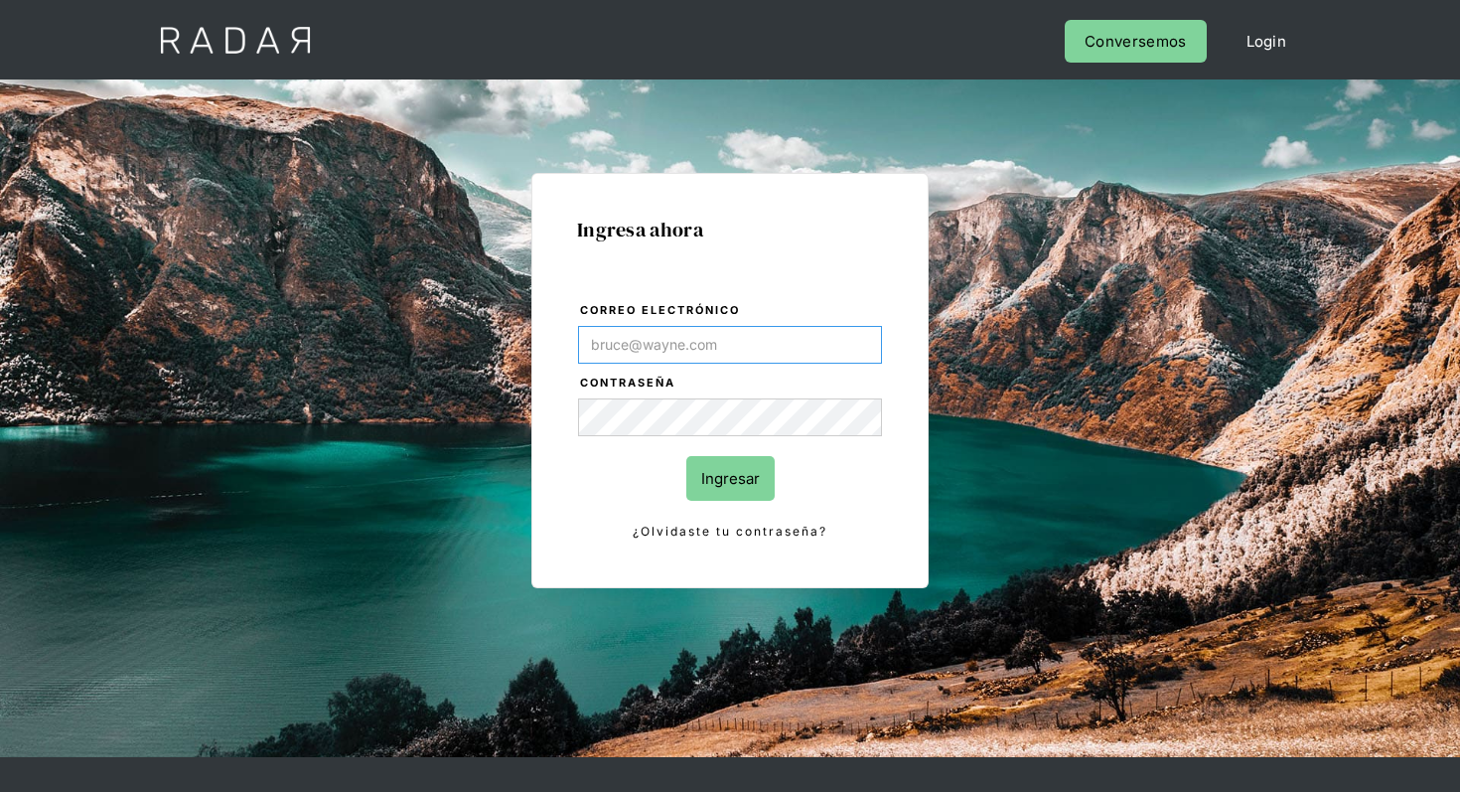
click at [691, 338] on input "Correo electrónico" at bounding box center [730, 345] width 304 height 38
paste input "[EMAIL_ADDRESS][DOMAIN_NAME]"
type input "[EMAIL_ADDRESS][DOMAIN_NAME]"
click at [715, 485] on input "Ingresar" at bounding box center [730, 478] width 88 height 45
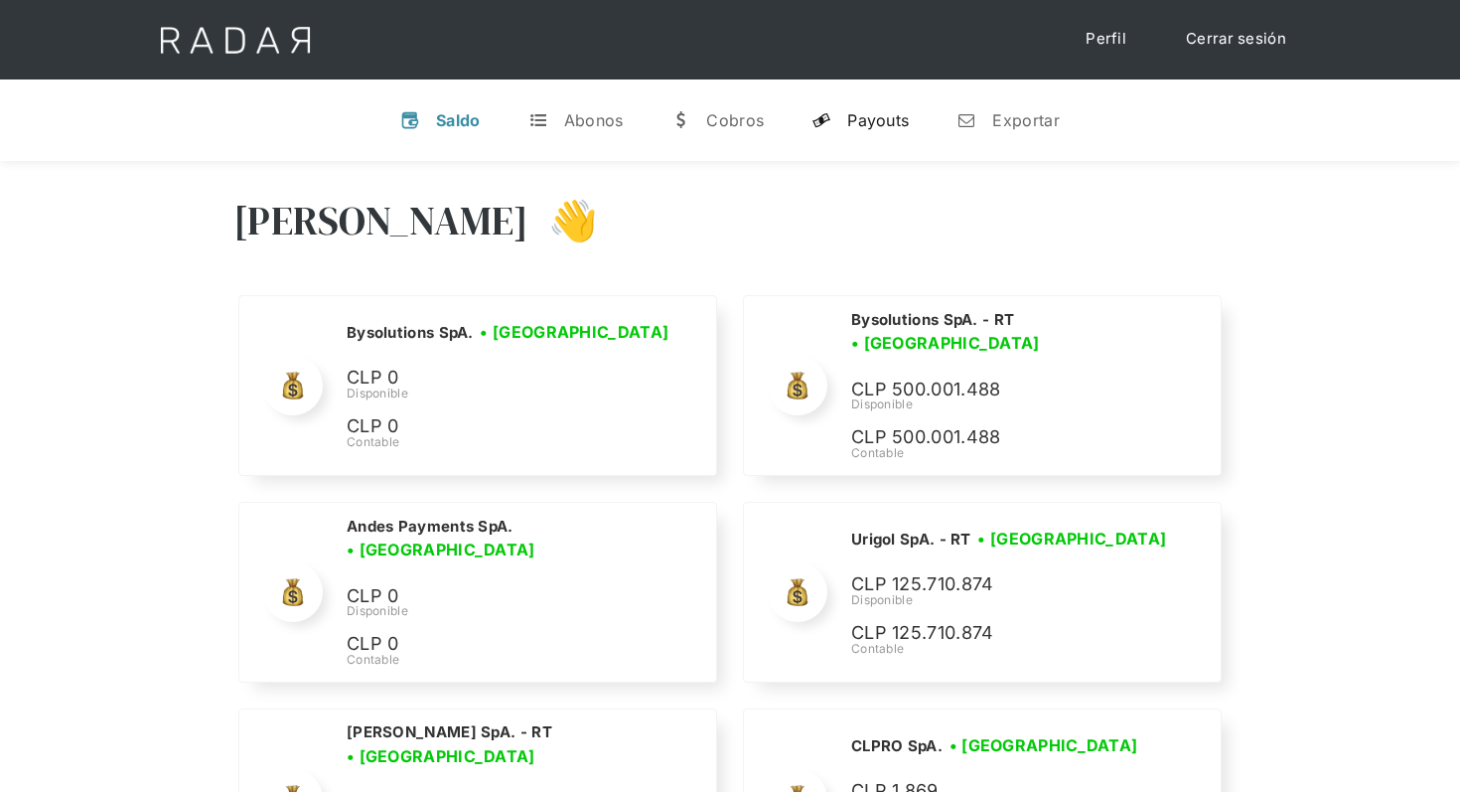
click at [895, 102] on link "y Payouts" at bounding box center [860, 120] width 129 height 52
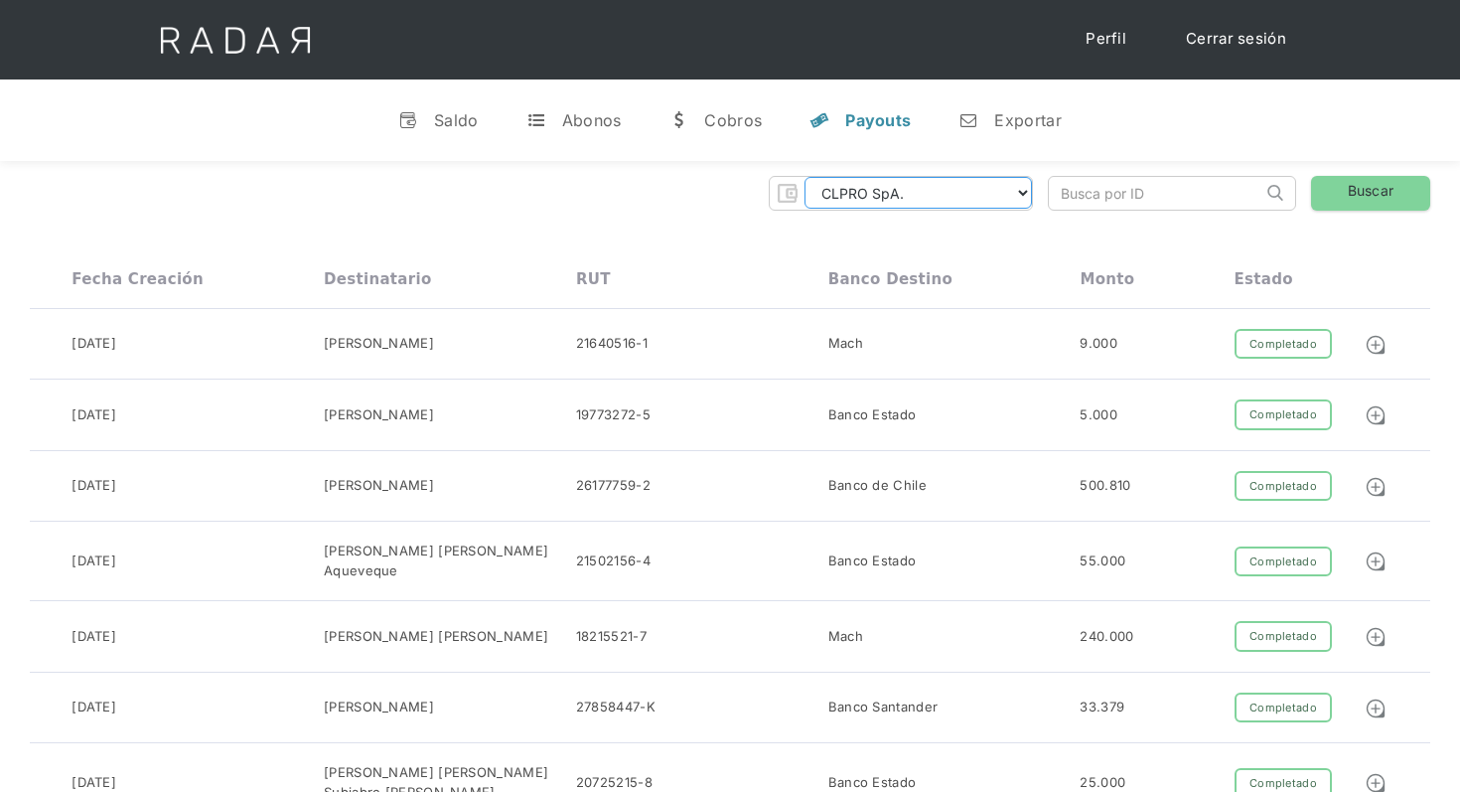
click at [1019, 195] on select "CLPRO SpA. [PERSON_NAME] SpA. Urigol SpA. Bysolutions SpA. Clmax SpA. Andes Pay…" at bounding box center [918, 193] width 227 height 32
click at [928, 197] on select "CLPRO SpA. [PERSON_NAME] SpA. Urigol SpA. Bysolutions SpA. Clmax SpA. Andes Pay…" at bounding box center [918, 193] width 227 height 32
select select "[PERSON_NAME]-rt"
click at [1196, 197] on input "search" at bounding box center [1156, 193] width 214 height 33
click at [1009, 140] on link "n Exportar" at bounding box center [1010, 120] width 134 height 52
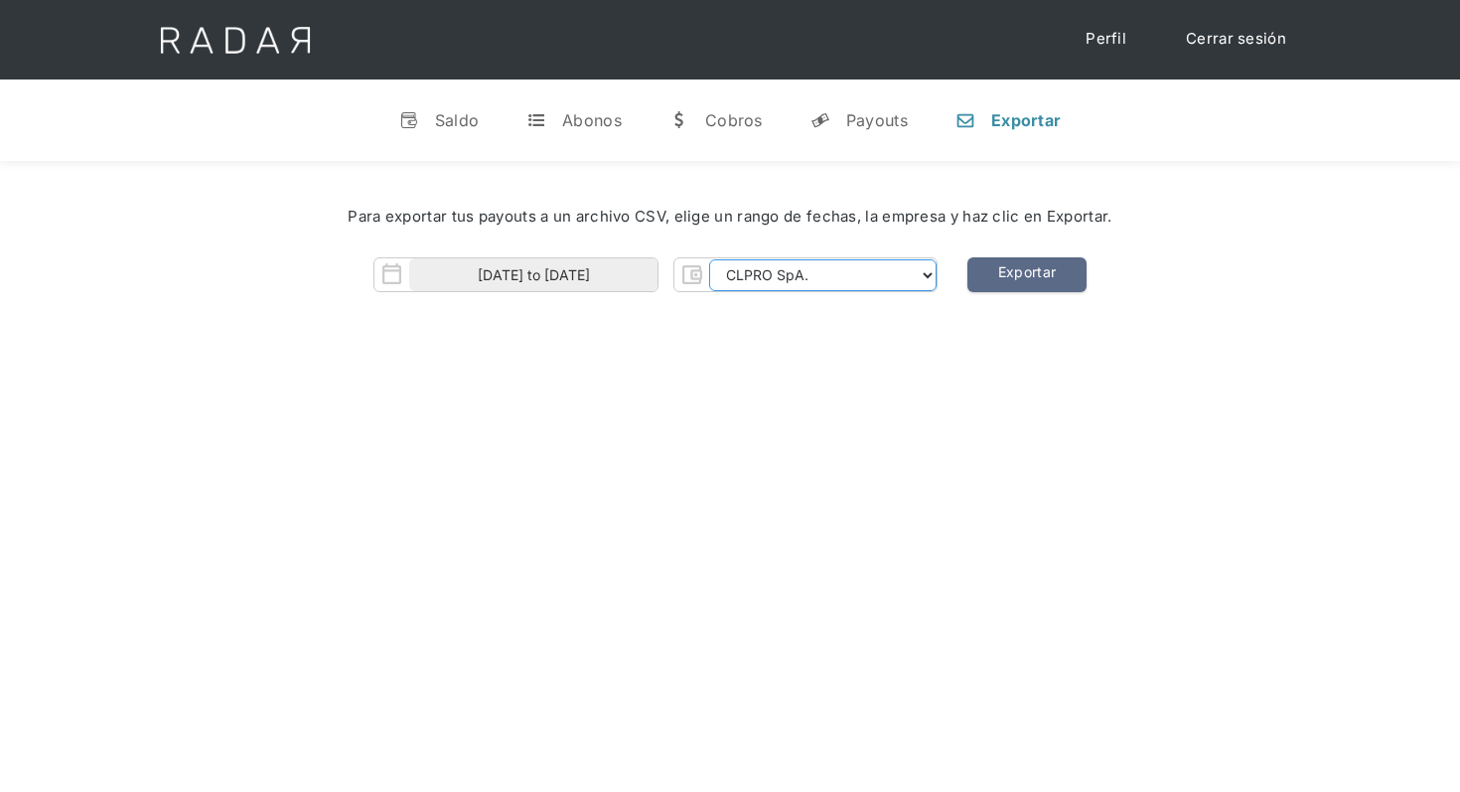
click at [836, 285] on select "CLPRO SpA. [PERSON_NAME] SpA. Urigol SpA. Bysolutions SpA. Clmax SpA. Andes Pay…" at bounding box center [822, 275] width 227 height 32
click at [737, 278] on select "CLPRO SpA. [PERSON_NAME] SpA. Urigol SpA. Bysolutions SpA. Clmax SpA. Andes Pay…" at bounding box center [822, 275] width 227 height 32
select select "[PERSON_NAME]-rt"
click at [619, 272] on input "[DATE] to [DATE]" at bounding box center [533, 274] width 248 height 33
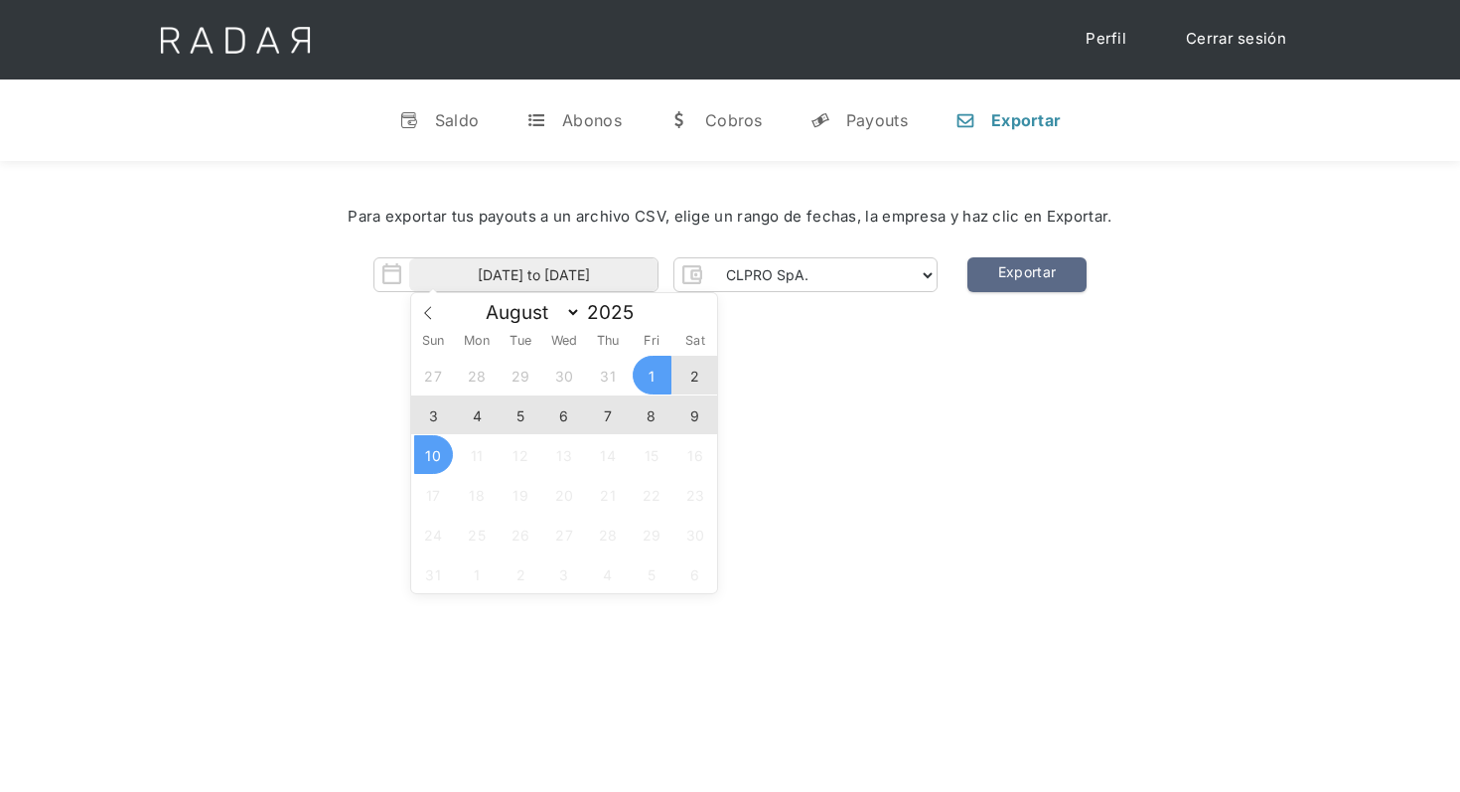
click at [686, 411] on span "9" at bounding box center [695, 414] width 39 height 39
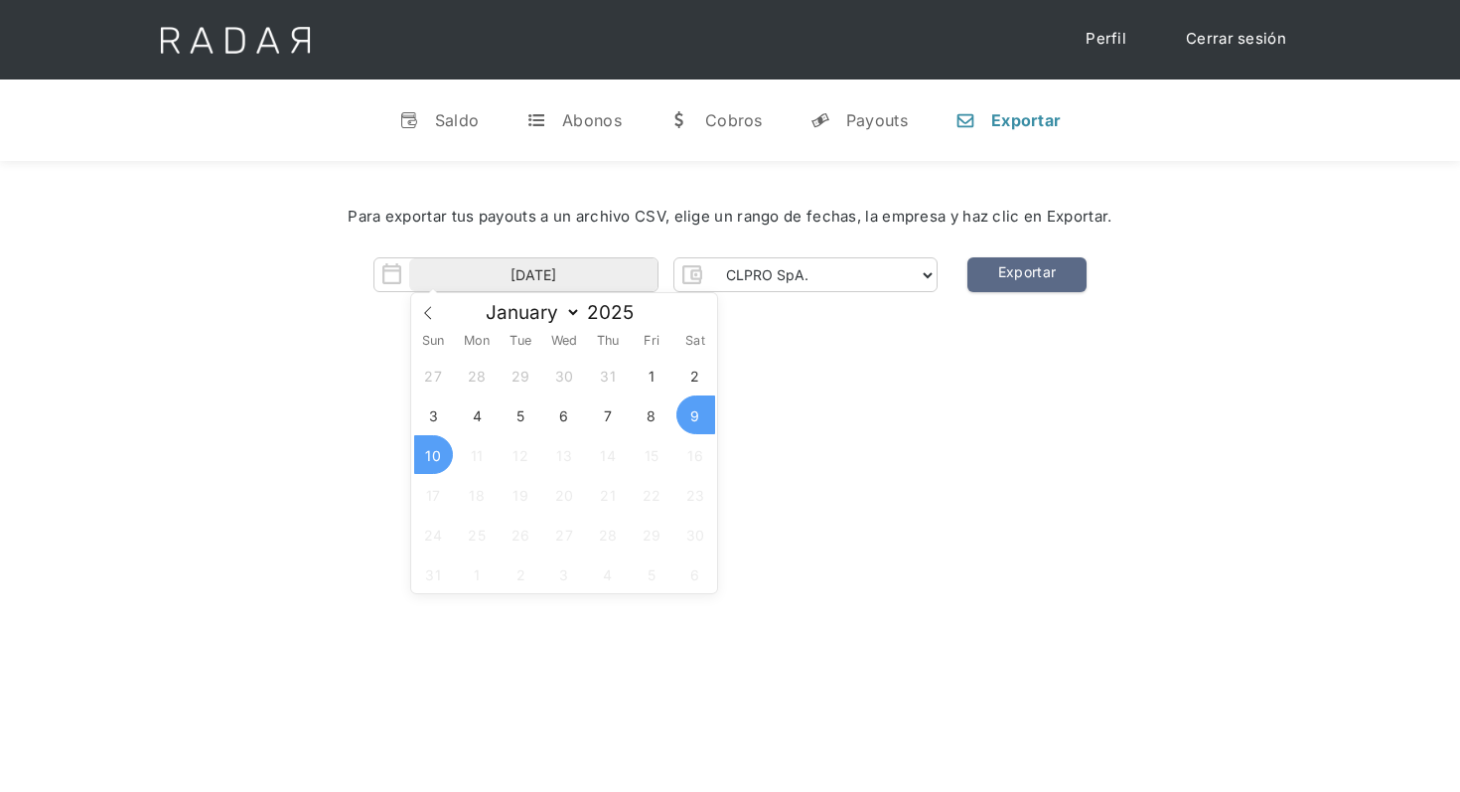
click at [420, 461] on span "10" at bounding box center [433, 454] width 39 height 39
type input "[DATE] to [DATE]"
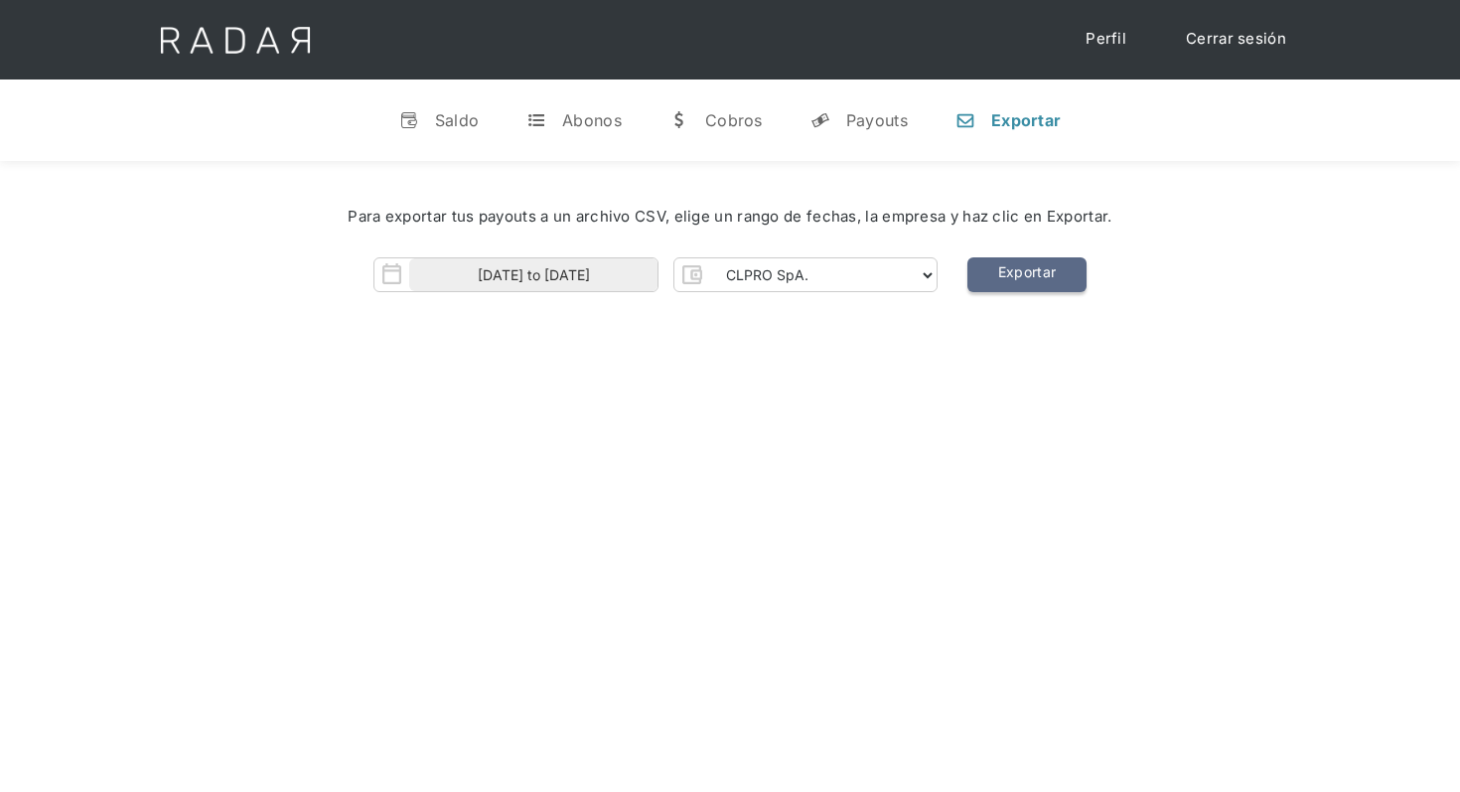
click at [997, 285] on link "Exportar" at bounding box center [1026, 274] width 119 height 35
click at [1239, 20] on link "Cerrar sesión" at bounding box center [1236, 39] width 140 height 39
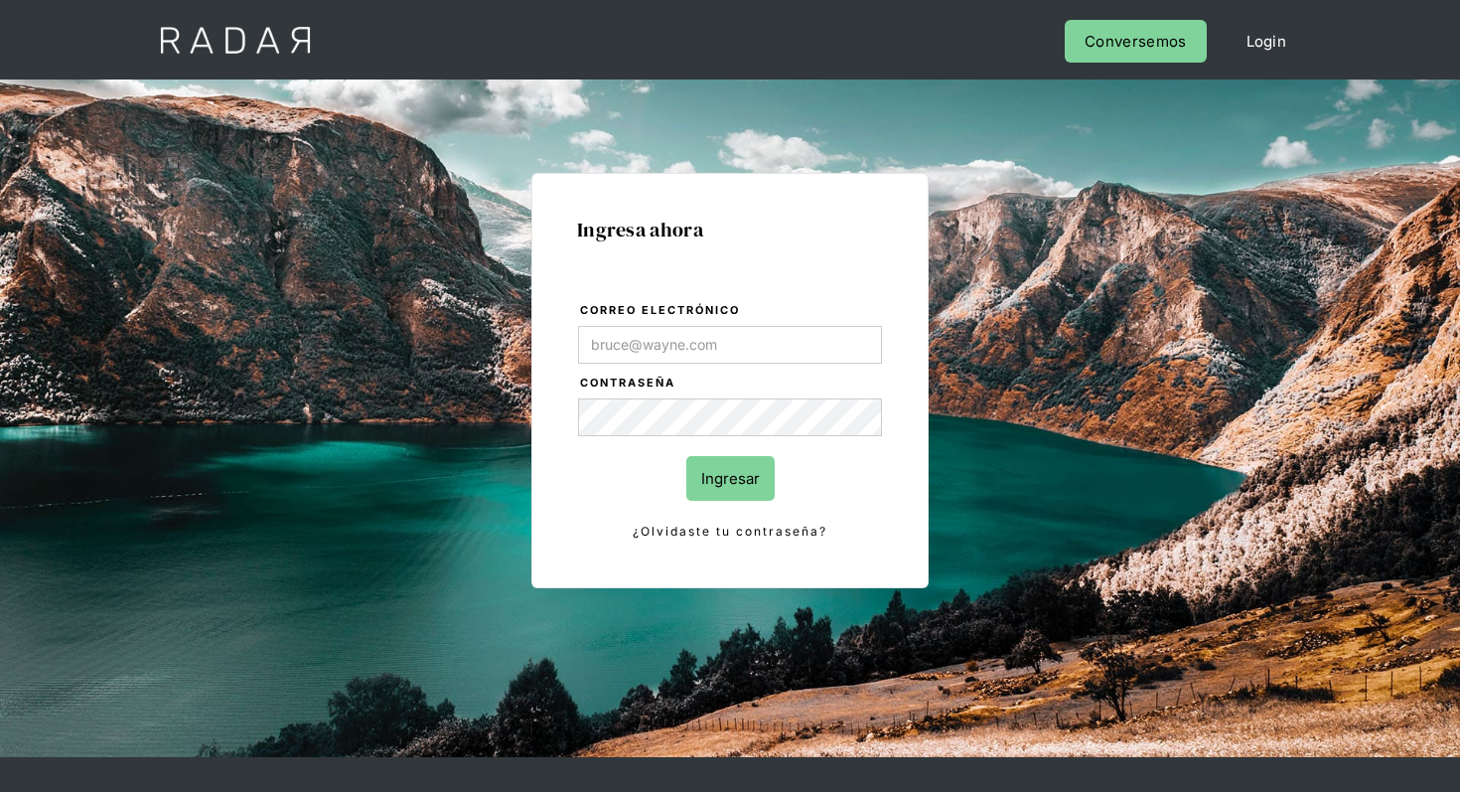
click at [689, 337] on input "Correo electrónico" at bounding box center [730, 345] width 304 height 38
click at [820, 356] on input "Correo electrónico" at bounding box center [730, 345] width 304 height 38
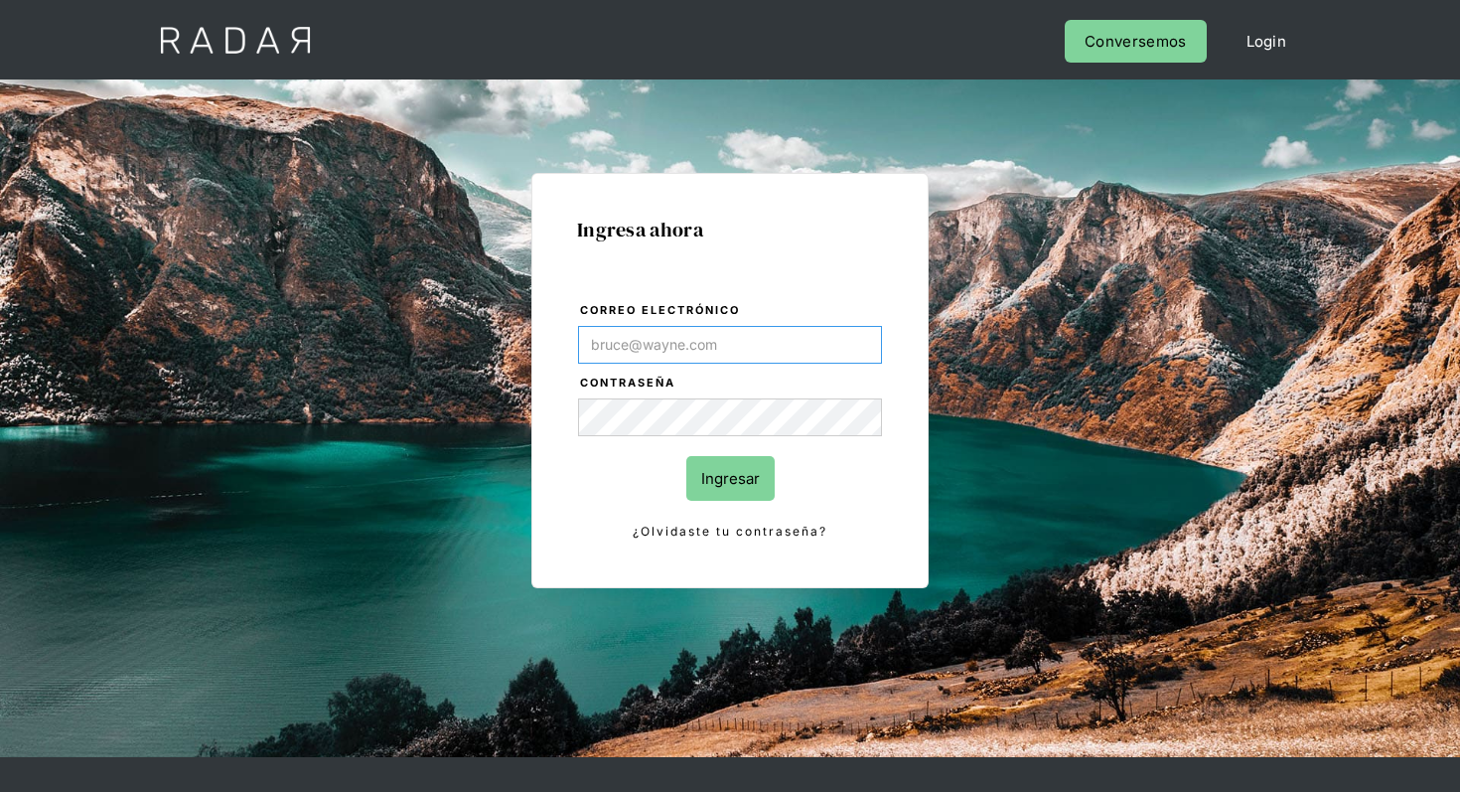
paste input "[EMAIL_ADDRESS][DOMAIN_NAME]"
type input "[EMAIL_ADDRESS][DOMAIN_NAME]"
click at [743, 475] on input "Ingresar" at bounding box center [730, 478] width 88 height 45
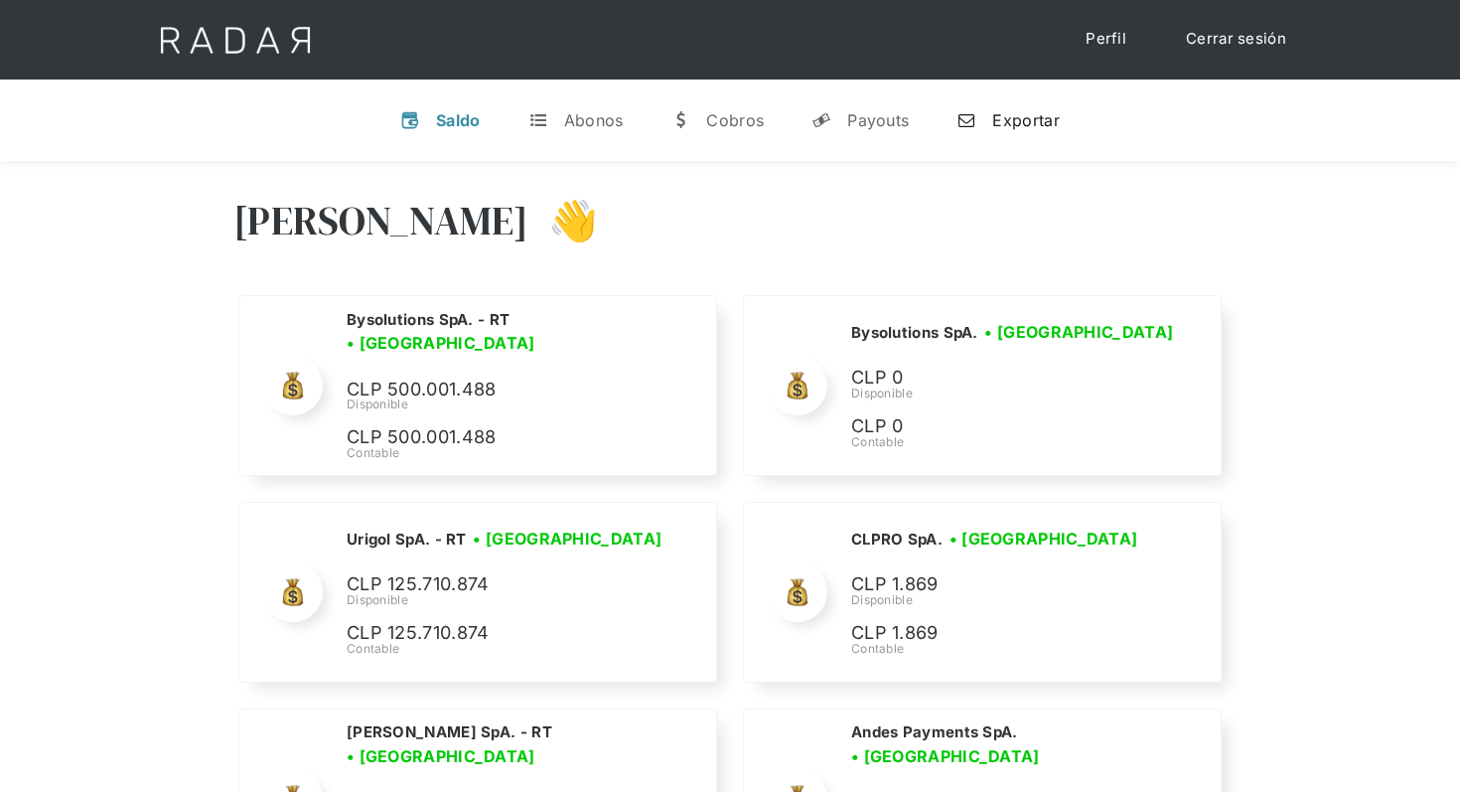
click at [995, 128] on div "Exportar" at bounding box center [1025, 120] width 67 height 20
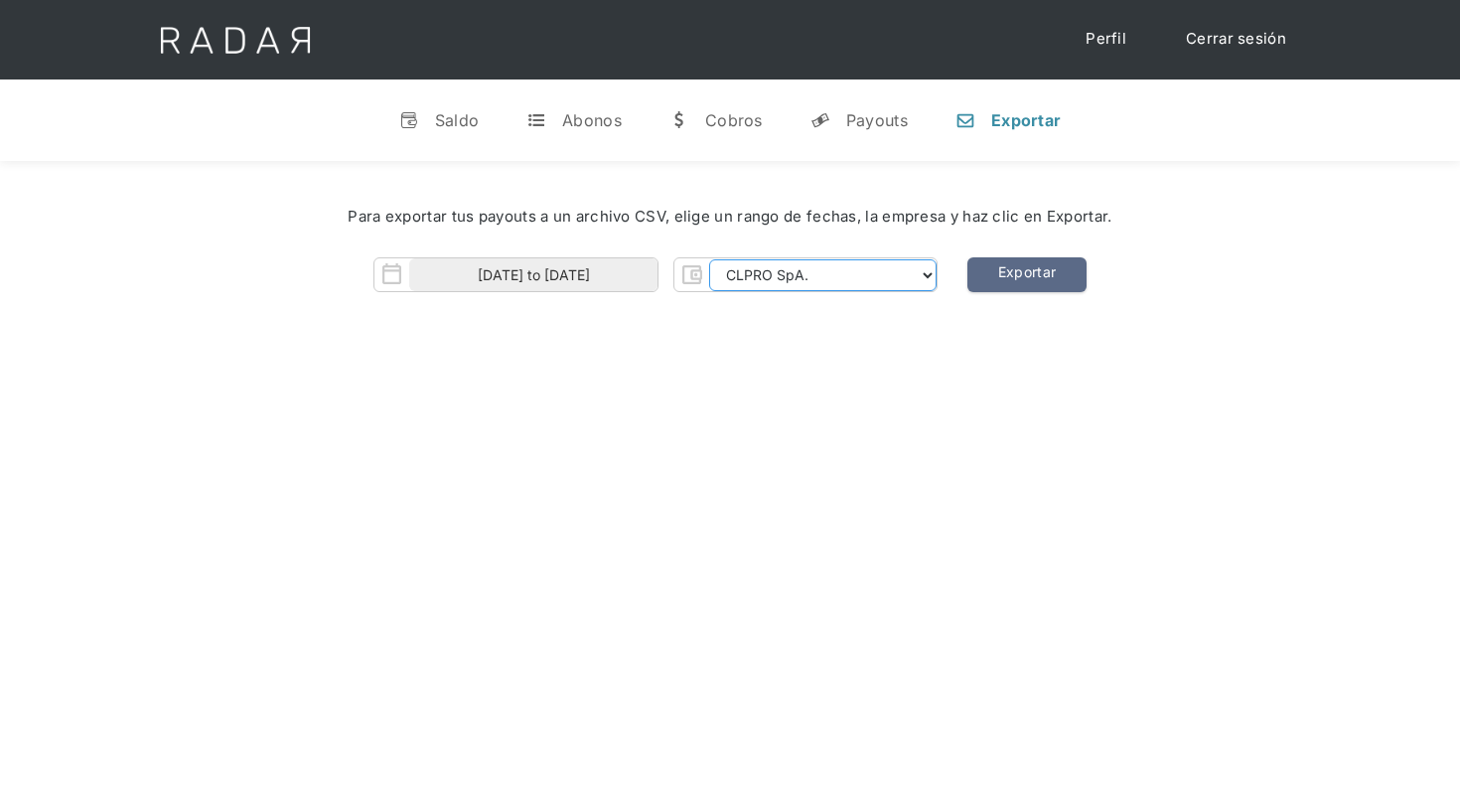
click at [800, 272] on select "CLPRO SpA. [PERSON_NAME] SpA. Urigol SpA. Bysolutions SpA. Clmax SpA. Andes Pay…" at bounding box center [822, 275] width 227 height 32
select select "[PERSON_NAME]-rt"
click at [607, 270] on input "[DATE] to [DATE]" at bounding box center [533, 274] width 248 height 33
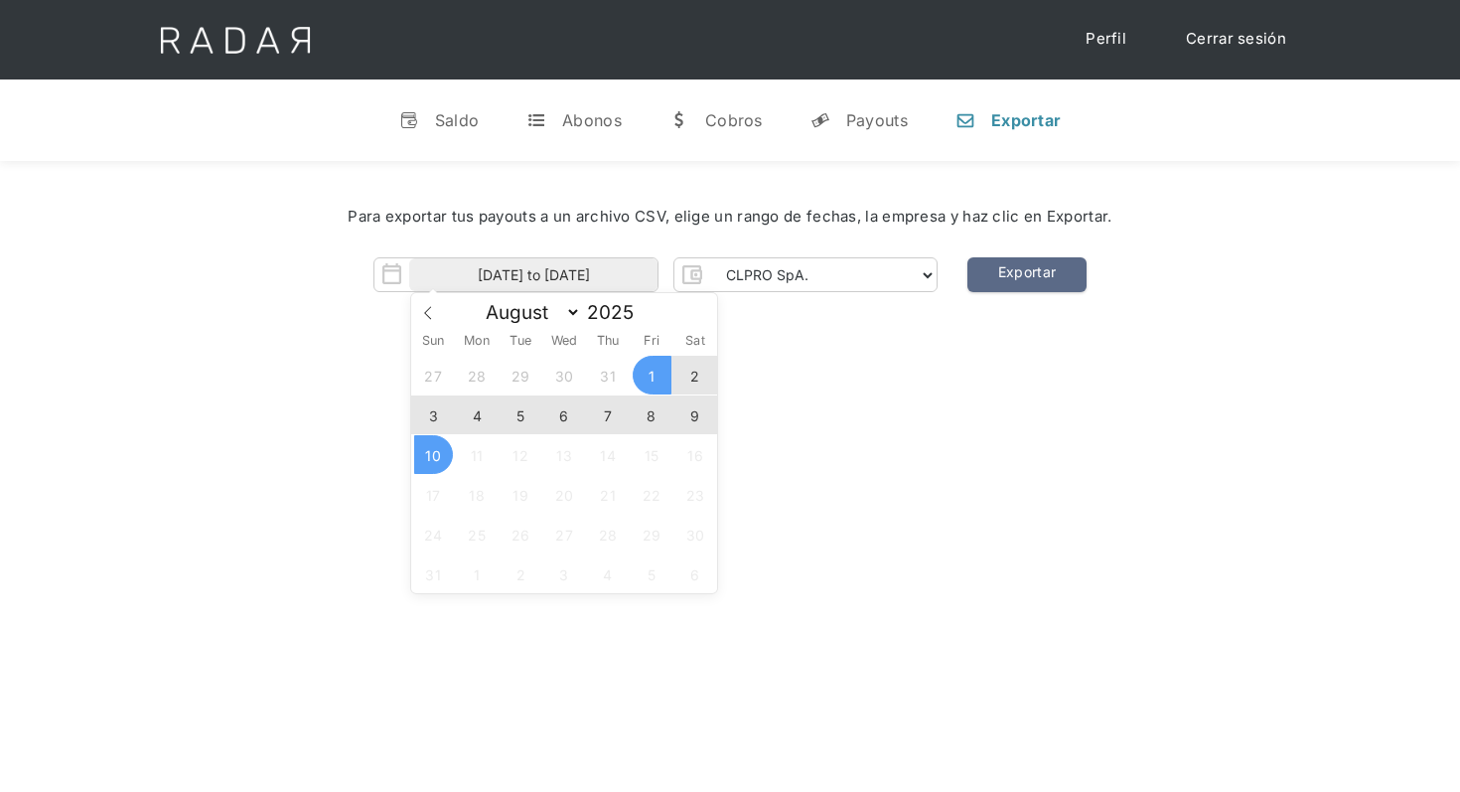
click at [694, 416] on span "9" at bounding box center [695, 414] width 39 height 39
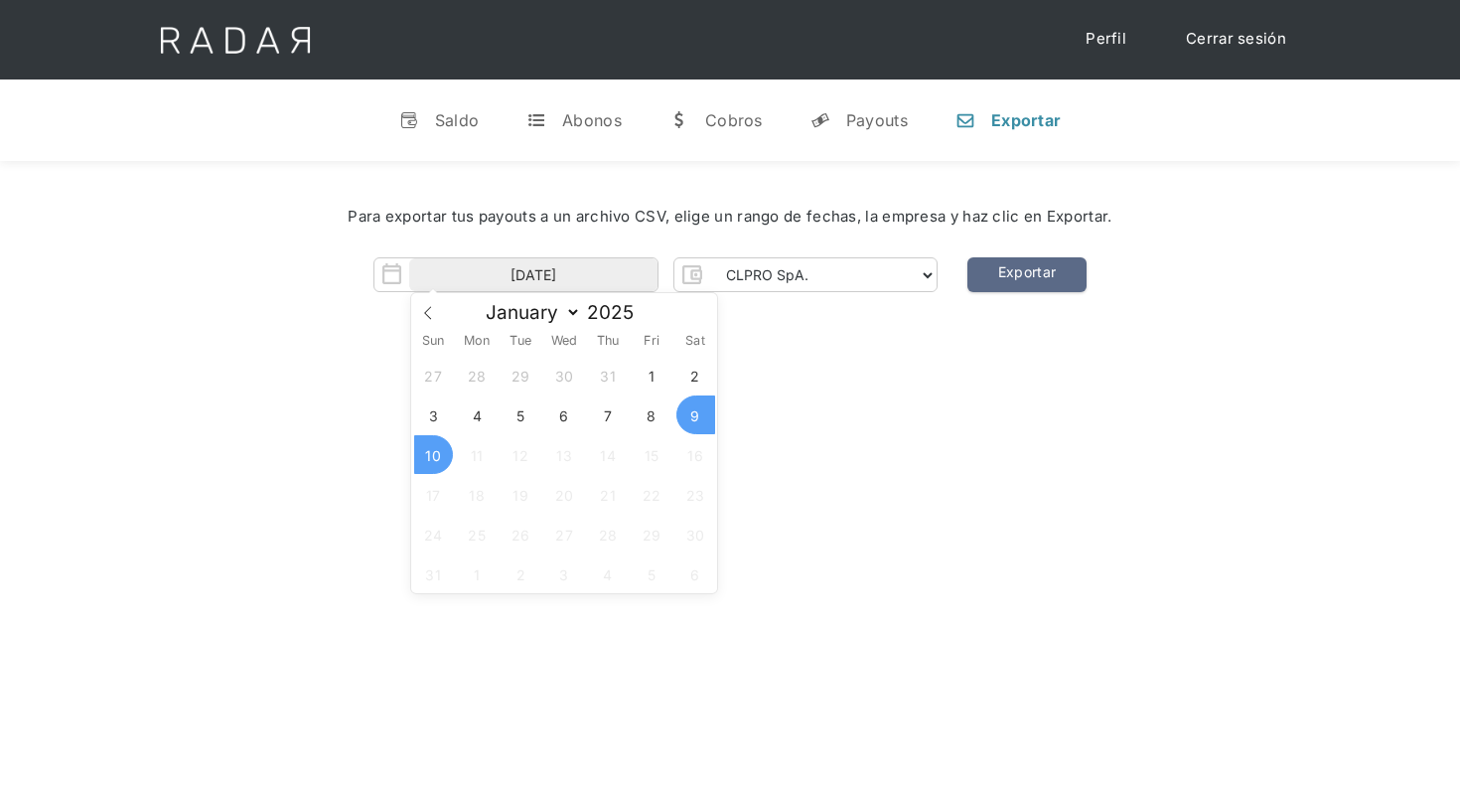
click at [433, 449] on span "10" at bounding box center [433, 454] width 39 height 39
type input "[DATE] to [DATE]"
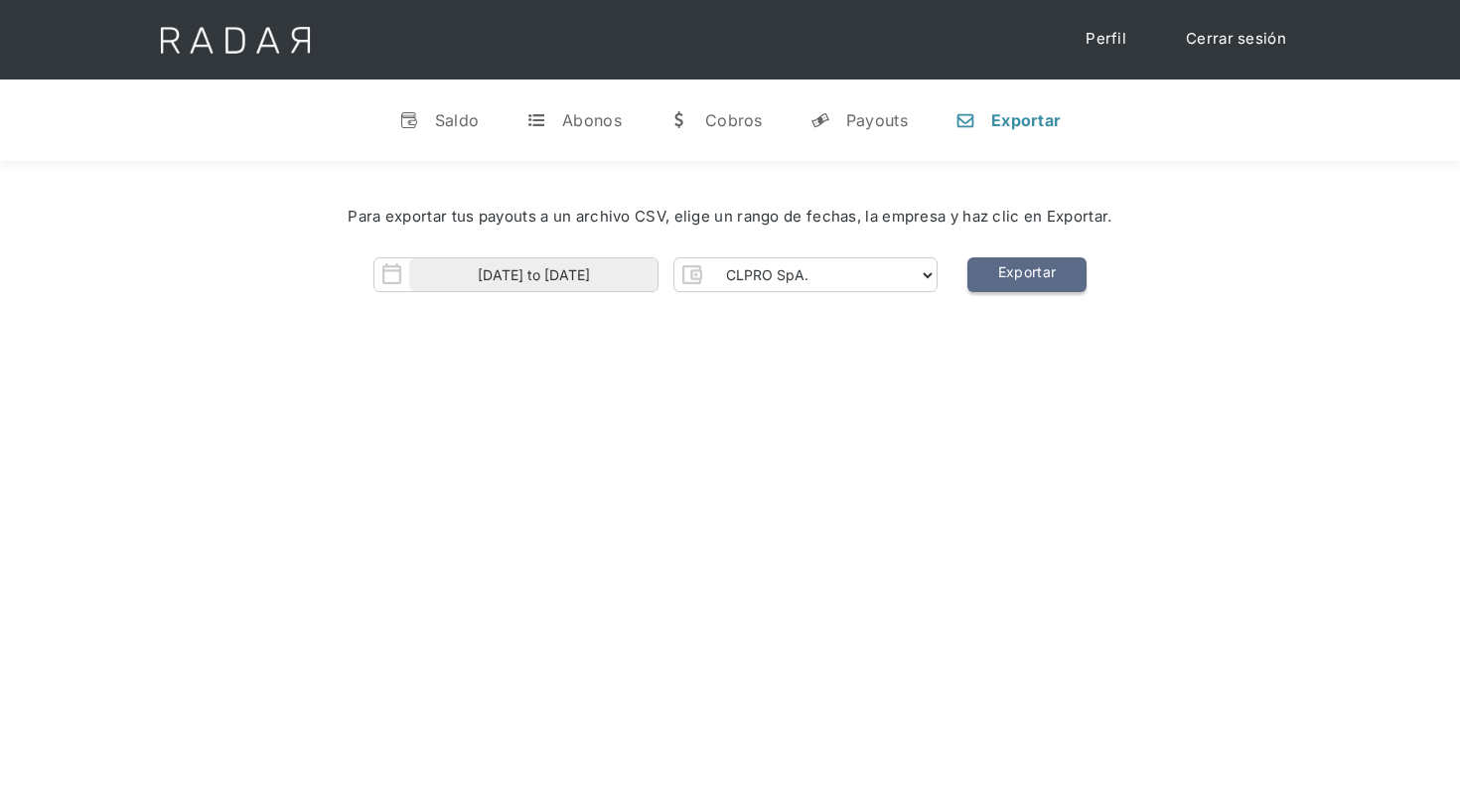
click at [1051, 284] on link "Exportar" at bounding box center [1026, 274] width 119 height 35
click at [854, 271] on select "CLPRO SpA. [PERSON_NAME] SpA. Urigol SpA. Bysolutions SpA. Clmax SpA. Andes Pay…" at bounding box center [822, 275] width 227 height 32
click at [592, 276] on input "[DATE] to [DATE]" at bounding box center [533, 274] width 248 height 33
click at [924, 364] on div "Hola Nicola 👋 Cargando tus cuentas... Nombre de la empresa • Conectada • Descon…" at bounding box center [730, 557] width 1460 height 792
click at [1046, 278] on link "Exportar" at bounding box center [1026, 274] width 119 height 35
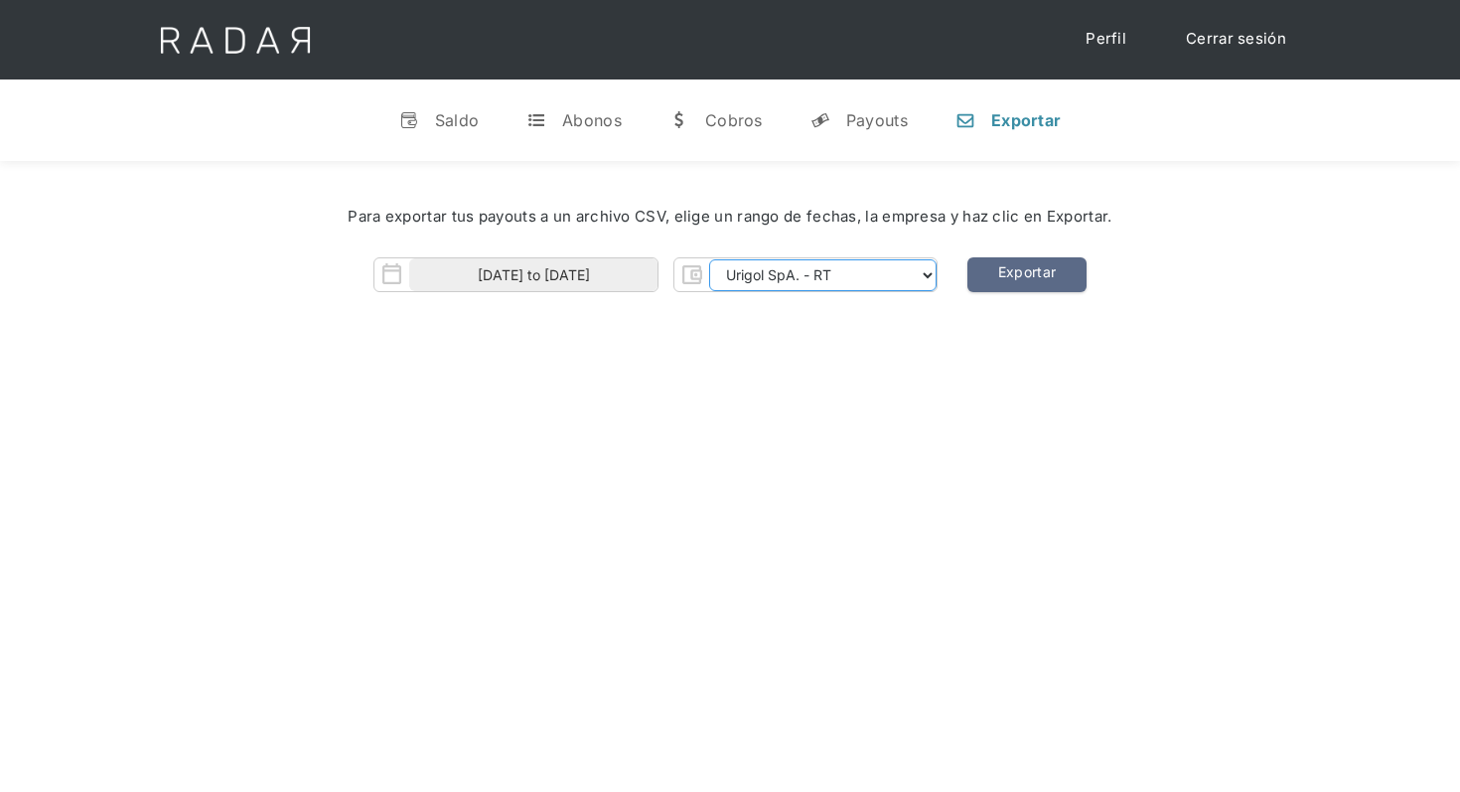
click at [854, 278] on select "CLPRO SpA. [PERSON_NAME] SpA. Urigol SpA. Bysolutions SpA. Clmax SpA. Andes Pay…" at bounding box center [822, 275] width 227 height 32
select select "clpro-rt"
click at [587, 282] on input "[DATE] to [DATE]" at bounding box center [533, 274] width 248 height 33
click at [1017, 271] on link "Exportar" at bounding box center [1026, 274] width 119 height 35
